Goal: Information Seeking & Learning: Learn about a topic

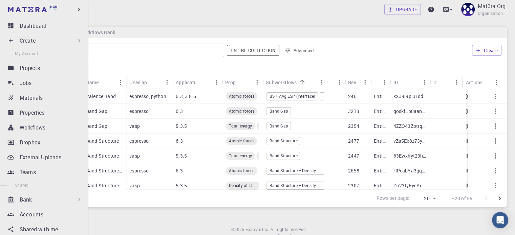
scroll to position [116, 0]
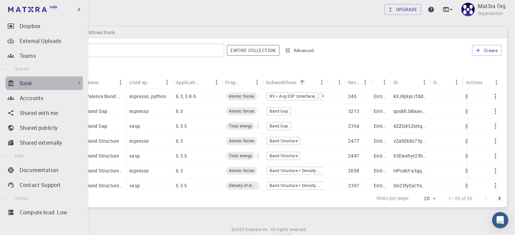
click at [28, 83] on p "Bank" at bounding box center [26, 83] width 13 height 8
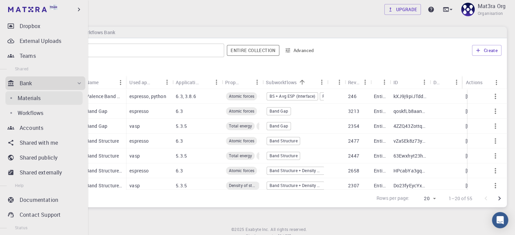
click at [32, 97] on p "Materials" at bounding box center [29, 98] width 23 height 8
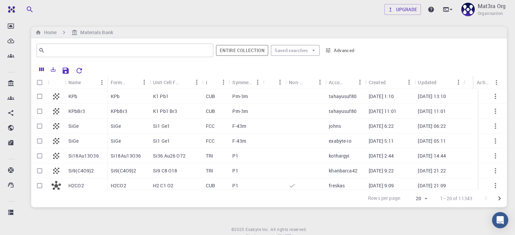
click at [193, 99] on div "K1 Pb1" at bounding box center [176, 96] width 53 height 15
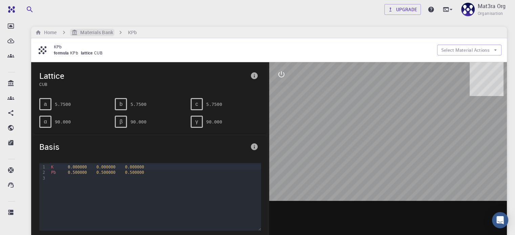
click at [84, 32] on h6 "Materials Bank" at bounding box center [94, 32] width 35 height 7
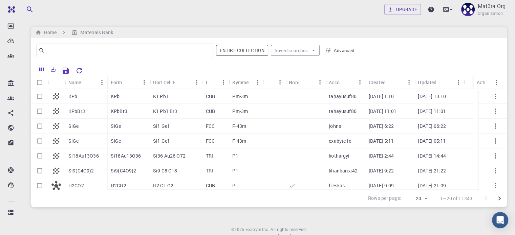
click at [120, 184] on p "H2CO2" at bounding box center [119, 185] width 16 height 7
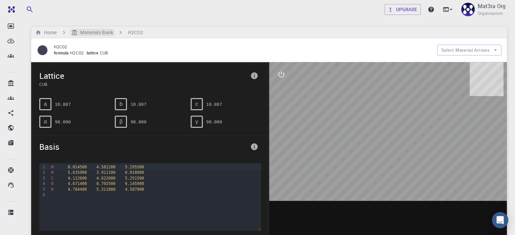
click at [81, 30] on h6 "Materials Bank" at bounding box center [94, 32] width 35 height 7
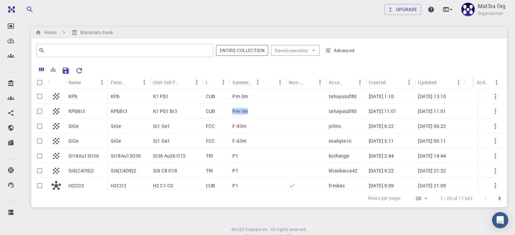
copy p "Pm-3m"
drag, startPoint x: 250, startPoint y: 111, endPoint x: 231, endPoint y: 111, distance: 18.6
click at [231, 111] on div "Pm-3m" at bounding box center [246, 111] width 34 height 15
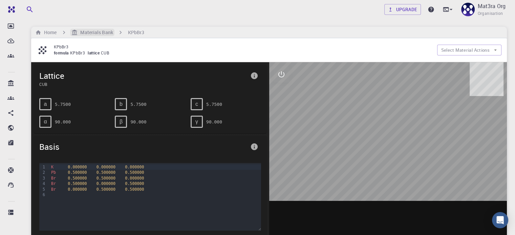
click at [91, 30] on h6 "Materials Bank" at bounding box center [94, 32] width 35 height 7
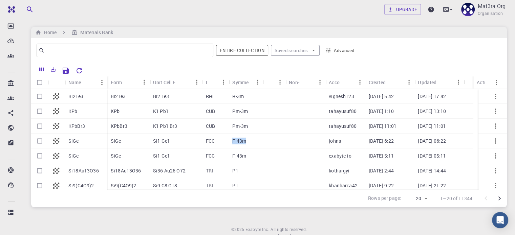
copy p "F-43m"
drag, startPoint x: 248, startPoint y: 140, endPoint x: 254, endPoint y: 142, distance: 6.2
click at [254, 142] on div "F-43m" at bounding box center [246, 141] width 34 height 15
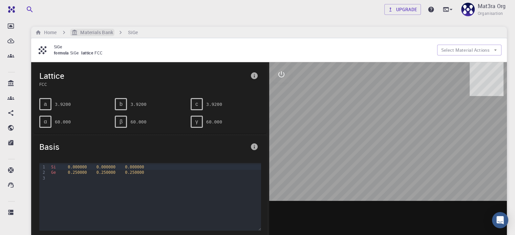
click at [83, 29] on h6 "Materials Bank" at bounding box center [94, 32] width 35 height 7
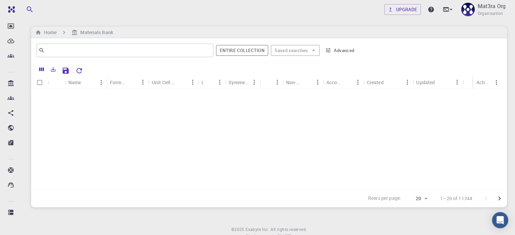
scroll to position [28, 0]
